Goal: Task Accomplishment & Management: Manage account settings

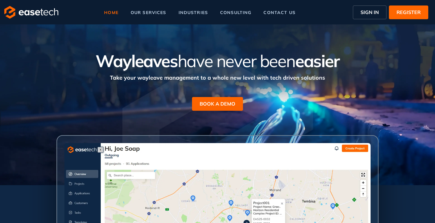
click at [367, 13] on span "SIGN IN" at bounding box center [370, 12] width 18 height 7
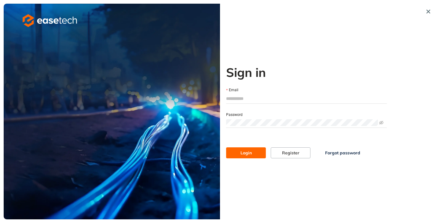
click at [231, 100] on input "Email" at bounding box center [306, 98] width 161 height 9
type input "**********"
click at [252, 153] on button "Login" at bounding box center [246, 153] width 40 height 11
